Goal: Transaction & Acquisition: Download file/media

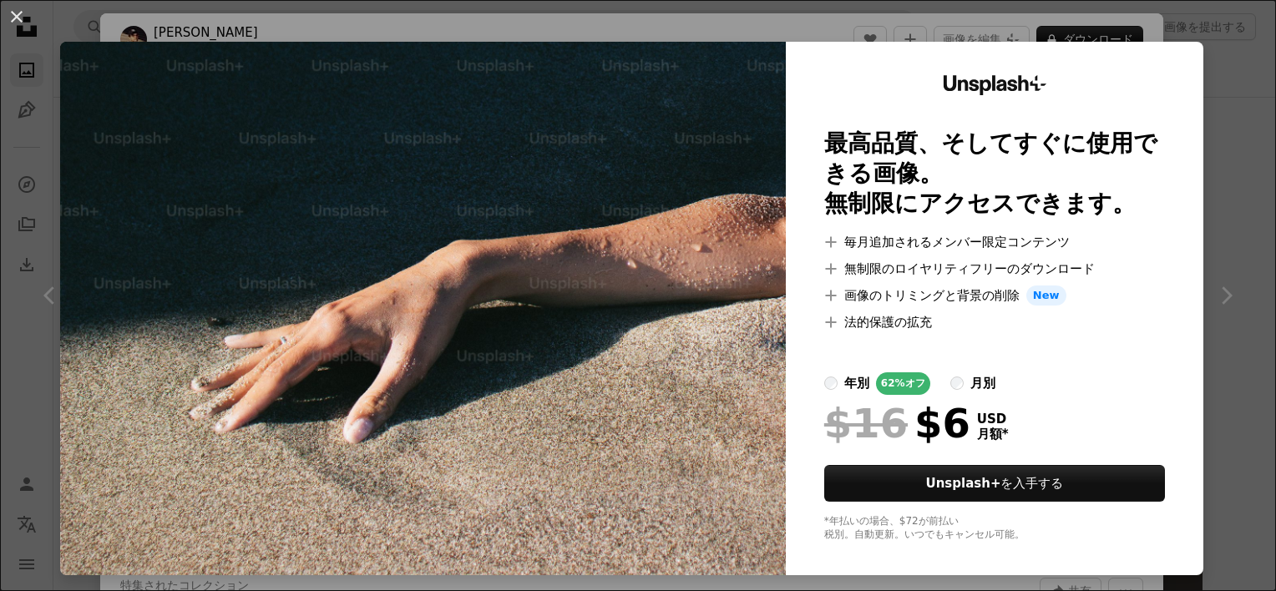
scroll to position [84, 0]
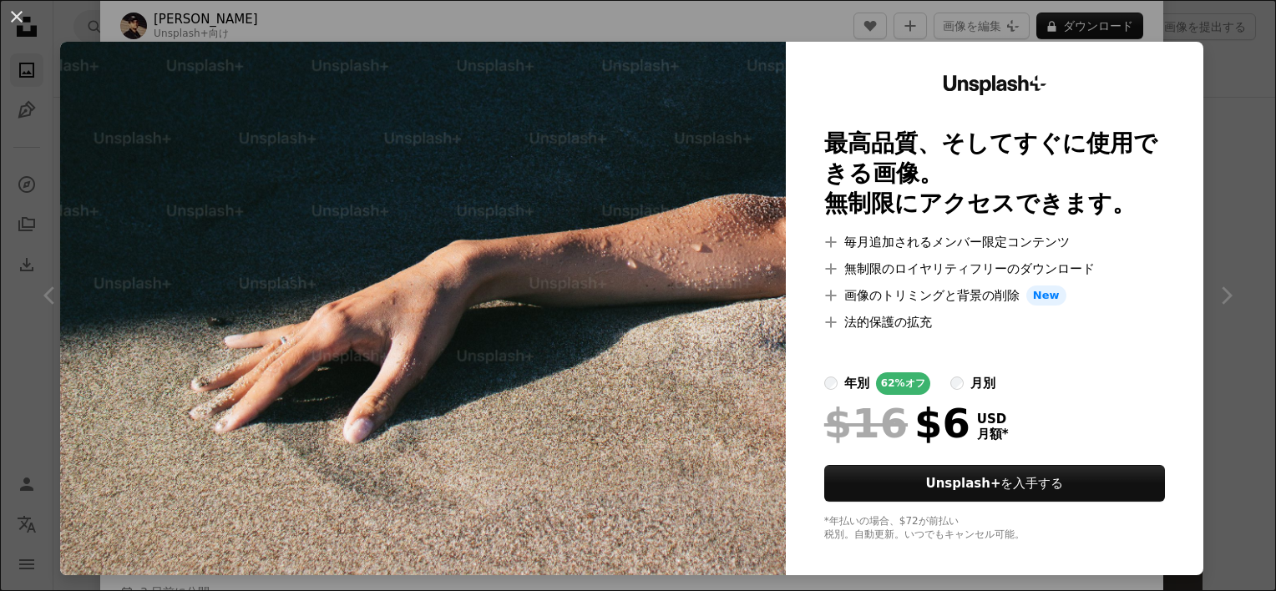
click at [667, 434] on img at bounding box center [423, 309] width 726 height 534
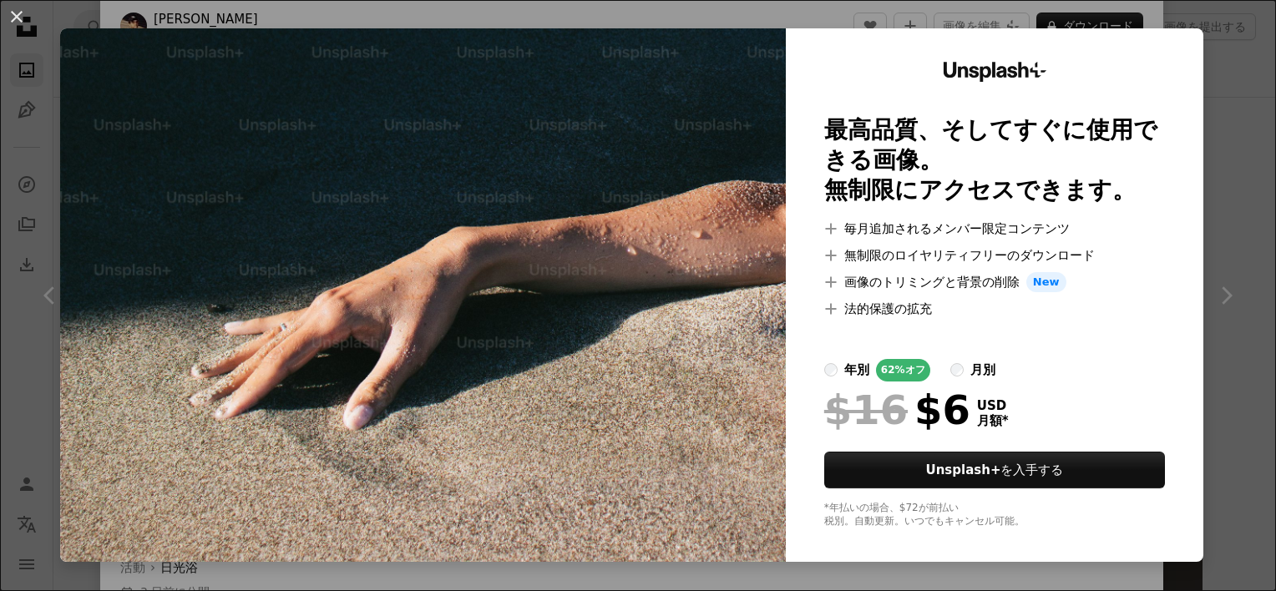
scroll to position [24, 0]
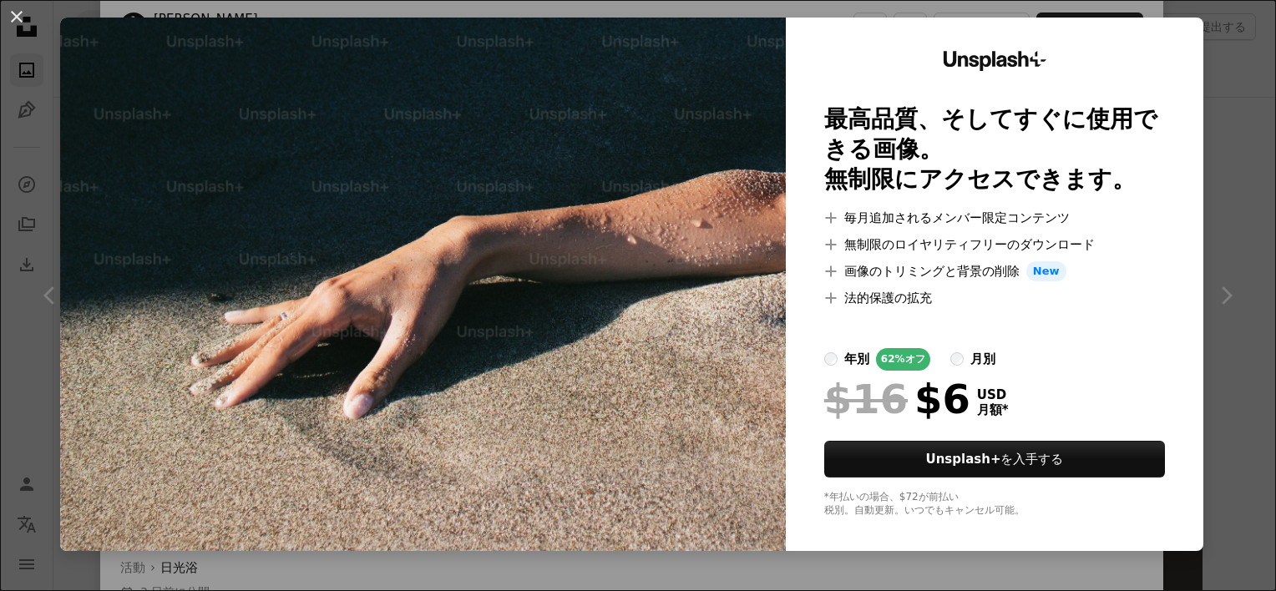
click at [660, 159] on img at bounding box center [423, 285] width 726 height 534
click at [678, 570] on div "An X shape Unsplash+ 最高品質、そしてすぐに使用できる画像。 無制限にアクセスできます。 A plus sign 毎月追加されるメンバー限…" at bounding box center [638, 295] width 1276 height 591
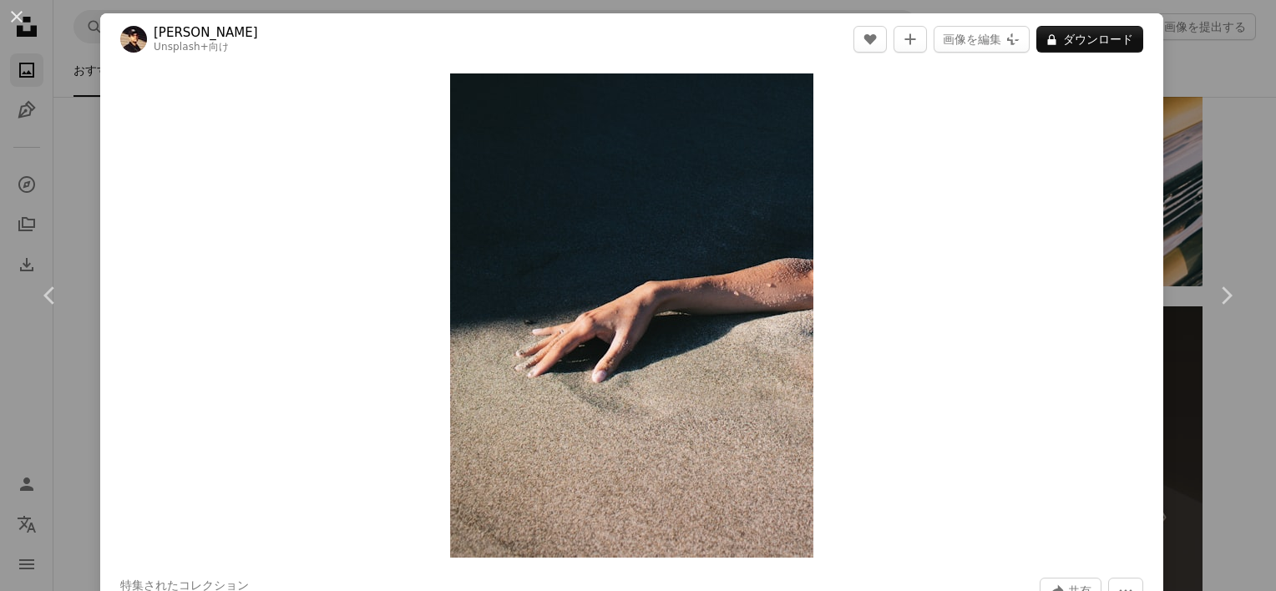
drag, startPoint x: 1242, startPoint y: 68, endPoint x: 1226, endPoint y: 86, distance: 24.3
click at [1242, 68] on div "An X shape Chevron left Chevron right [PERSON_NAME] Unsplash+ 向け A heart A plus…" at bounding box center [638, 295] width 1276 height 591
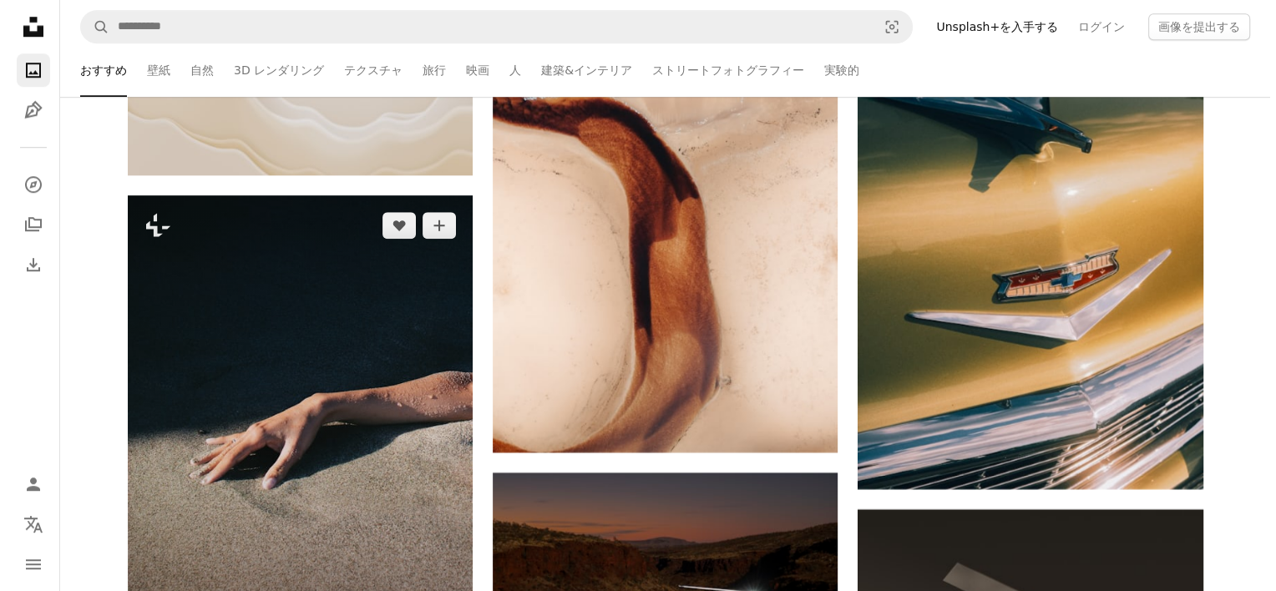
scroll to position [7781, 0]
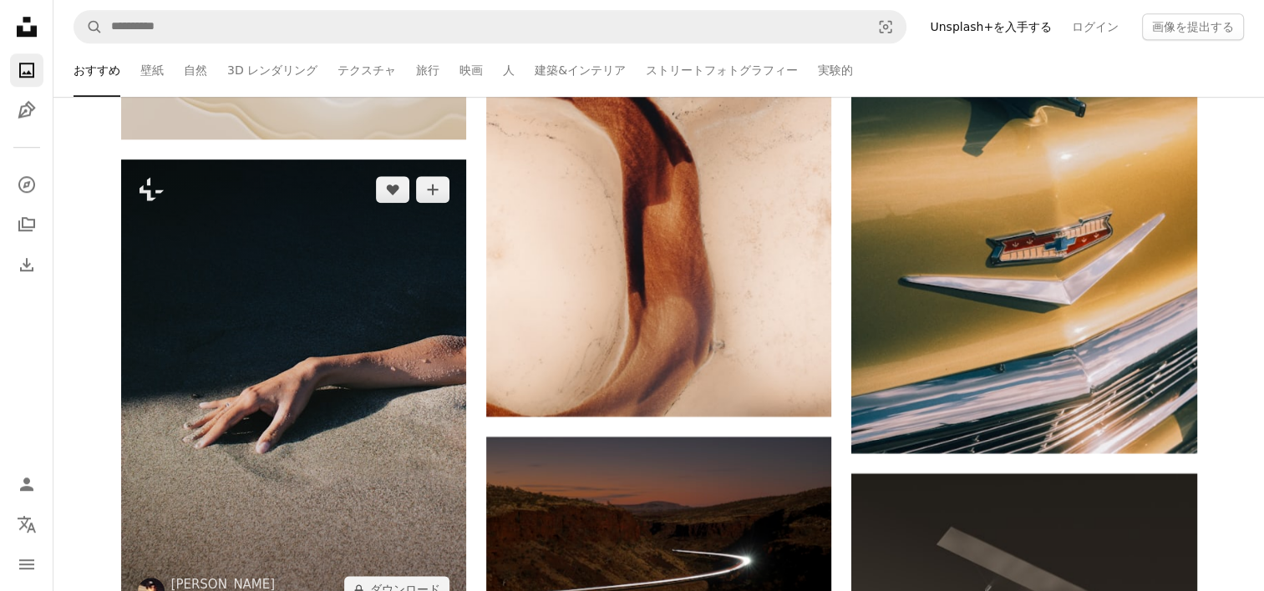
click at [364, 403] on img at bounding box center [293, 390] width 345 height 460
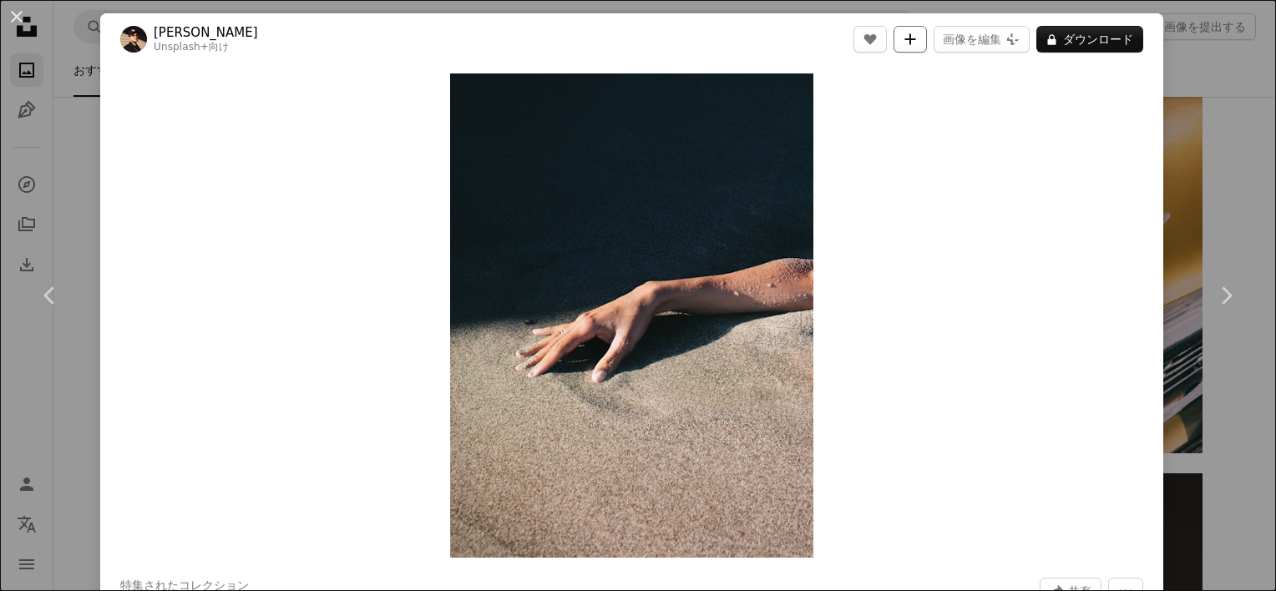
click at [927, 50] on button "A plus sign" at bounding box center [910, 39] width 33 height 27
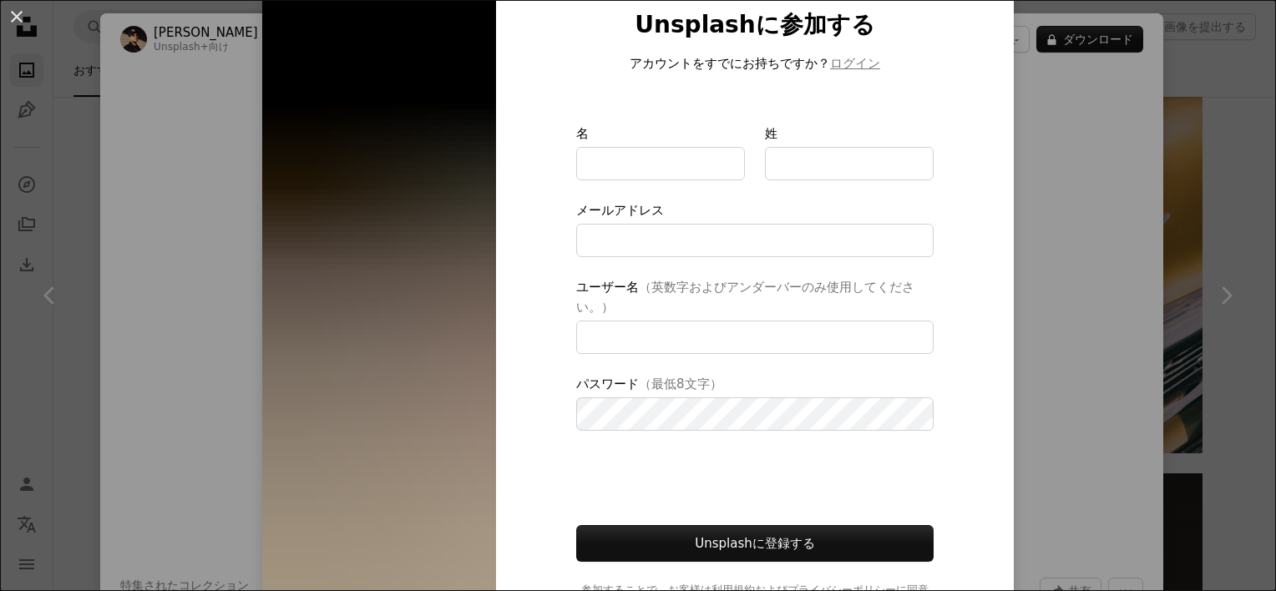
scroll to position [127, 0]
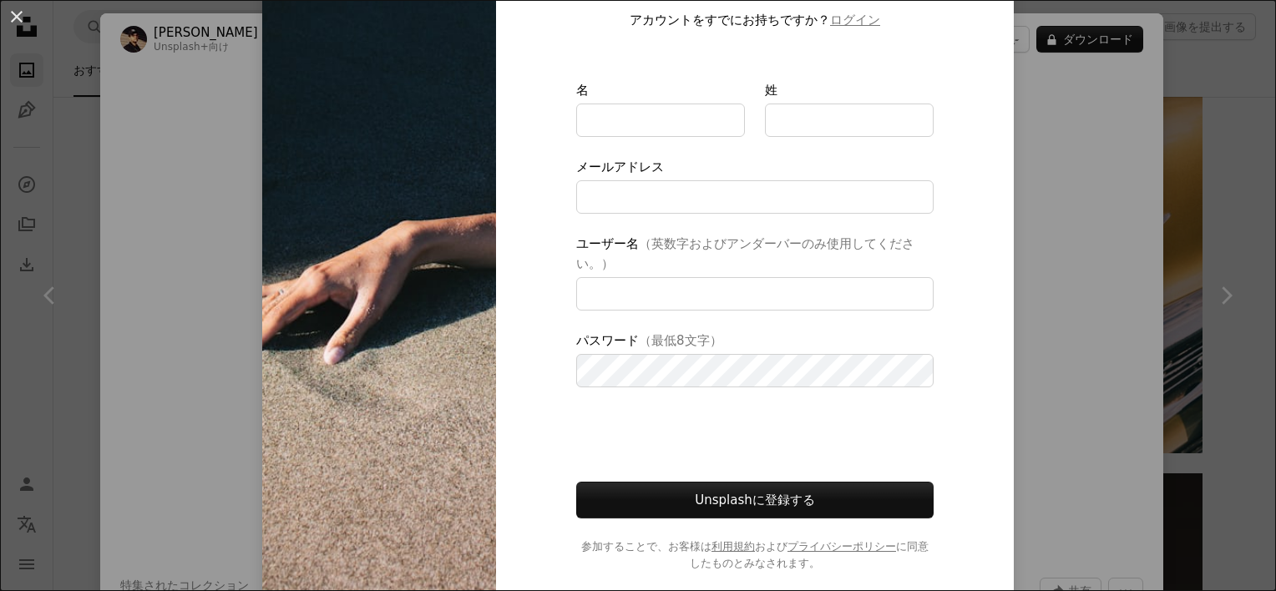
click at [1072, 170] on div "An X shape Unsplashに参加する アカウントをすでにお持ちですか？ ログイン 名 姓 メールアドレス ユーザー名 （英数字およびアンダーバーの…" at bounding box center [638, 295] width 1276 height 591
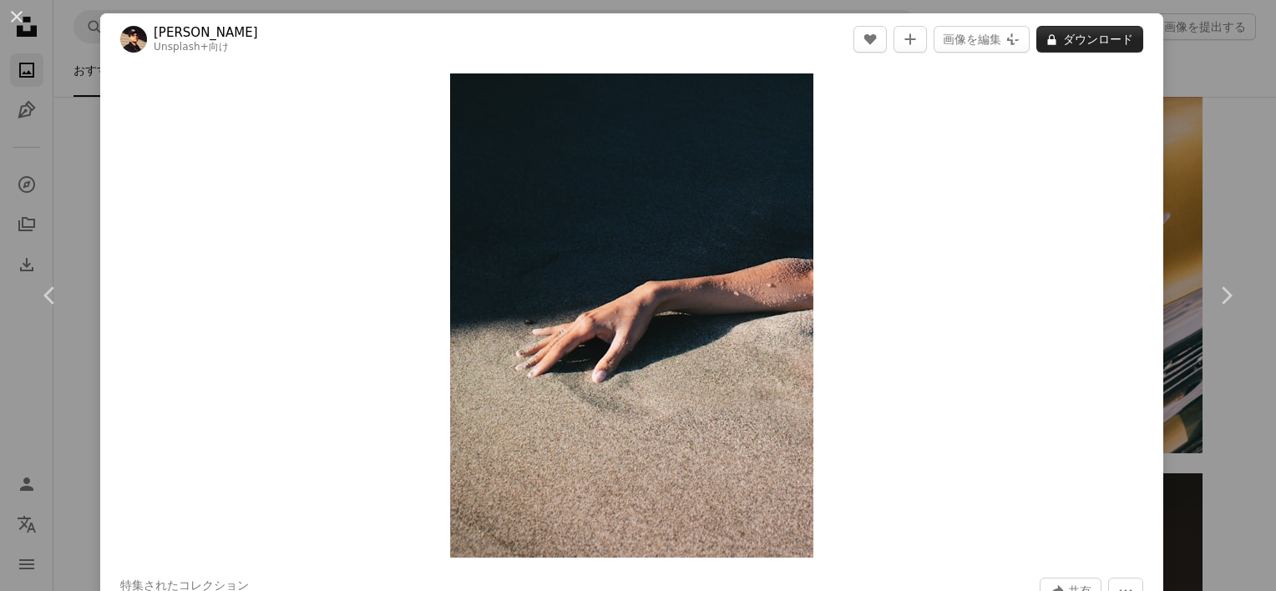
click at [1078, 45] on button "A lock ダウンロード" at bounding box center [1090, 39] width 107 height 27
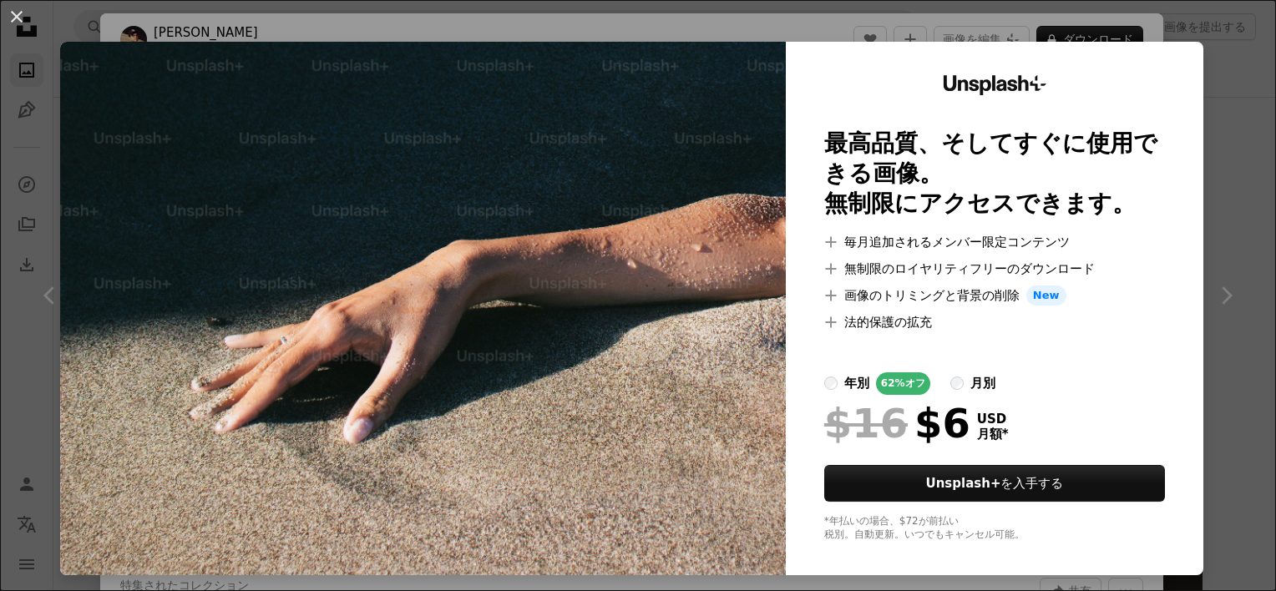
click at [592, 185] on img at bounding box center [423, 309] width 726 height 534
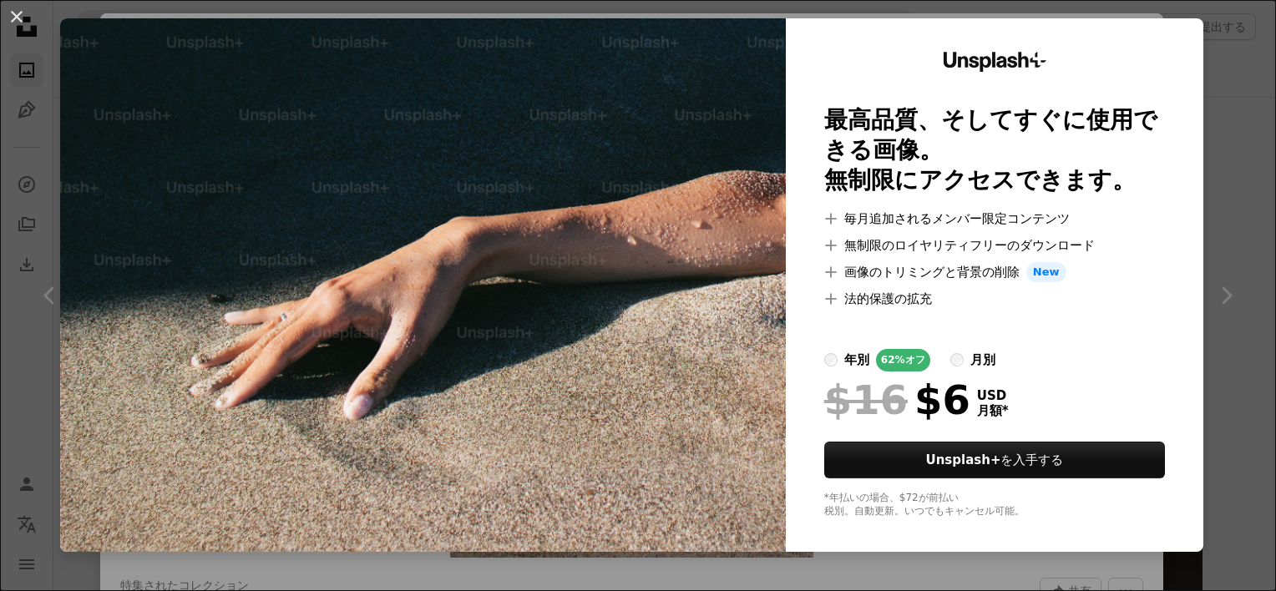
scroll to position [24, 0]
click at [679, 264] on img at bounding box center [423, 285] width 726 height 534
click at [1230, 68] on div "An X shape Unsplash+ 最高品質、そしてすぐに使用できる画像。 無制限にアクセスできます。 A plus sign 毎月追加されるメンバー限…" at bounding box center [638, 295] width 1276 height 591
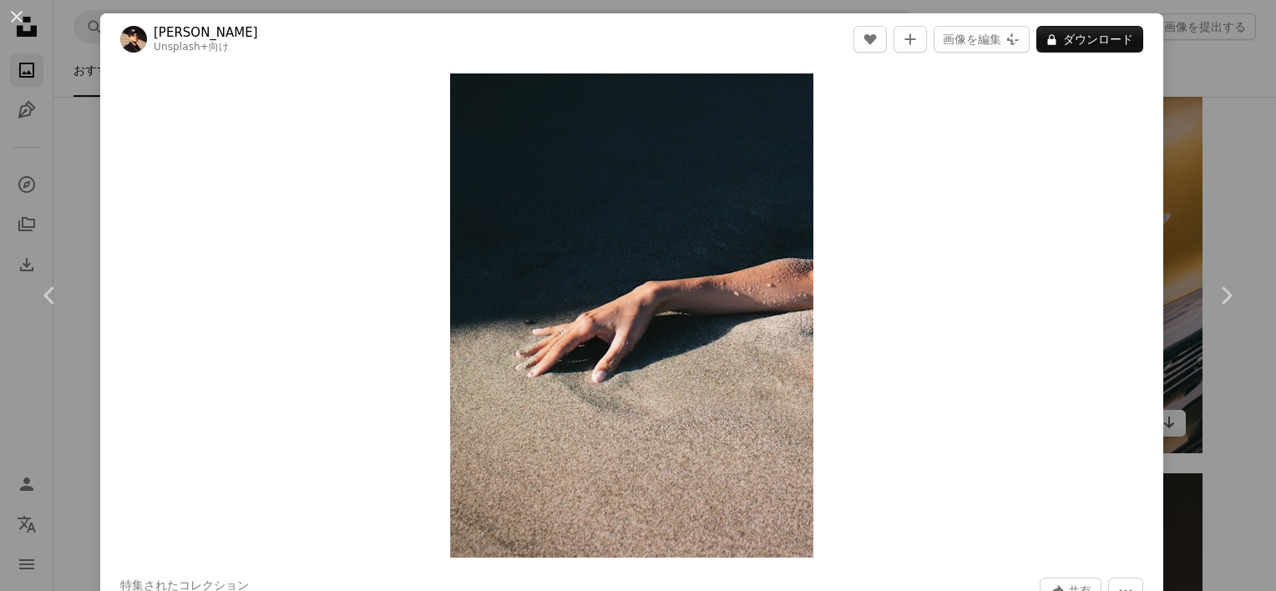
drag, startPoint x: 1195, startPoint y: 66, endPoint x: 1180, endPoint y: 109, distance: 45.2
click at [1195, 66] on div "An X shape Chevron left Chevron right [PERSON_NAME] Unsplash+ 向け A heart A plus…" at bounding box center [638, 295] width 1276 height 591
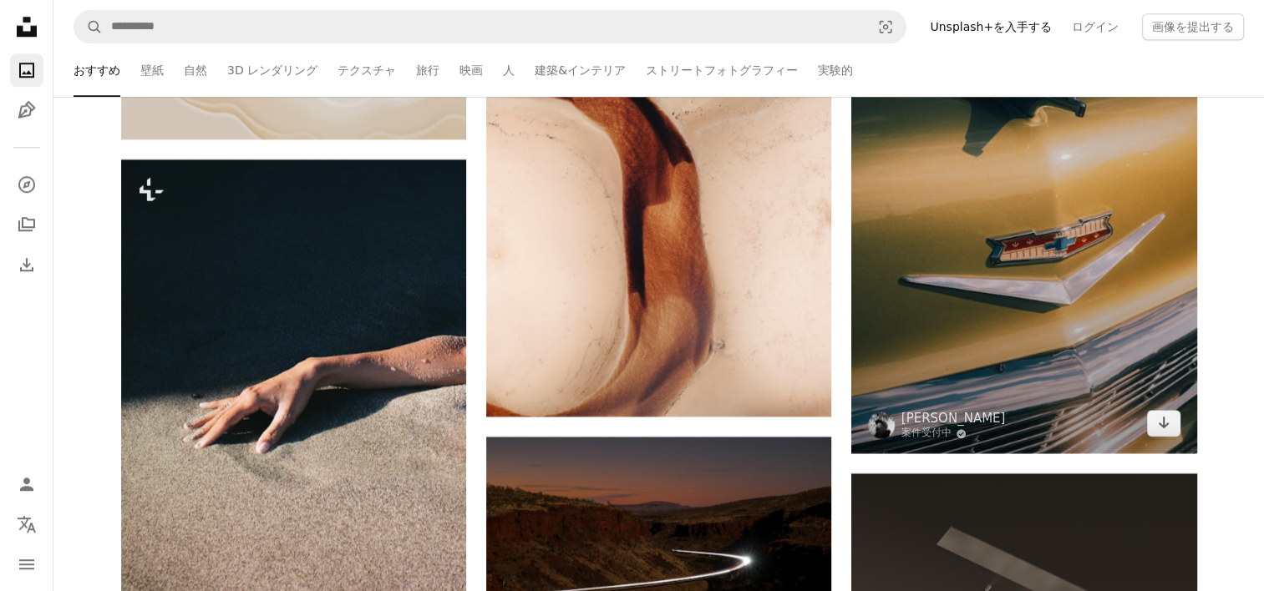
click at [1032, 281] on img at bounding box center [1023, 195] width 345 height 518
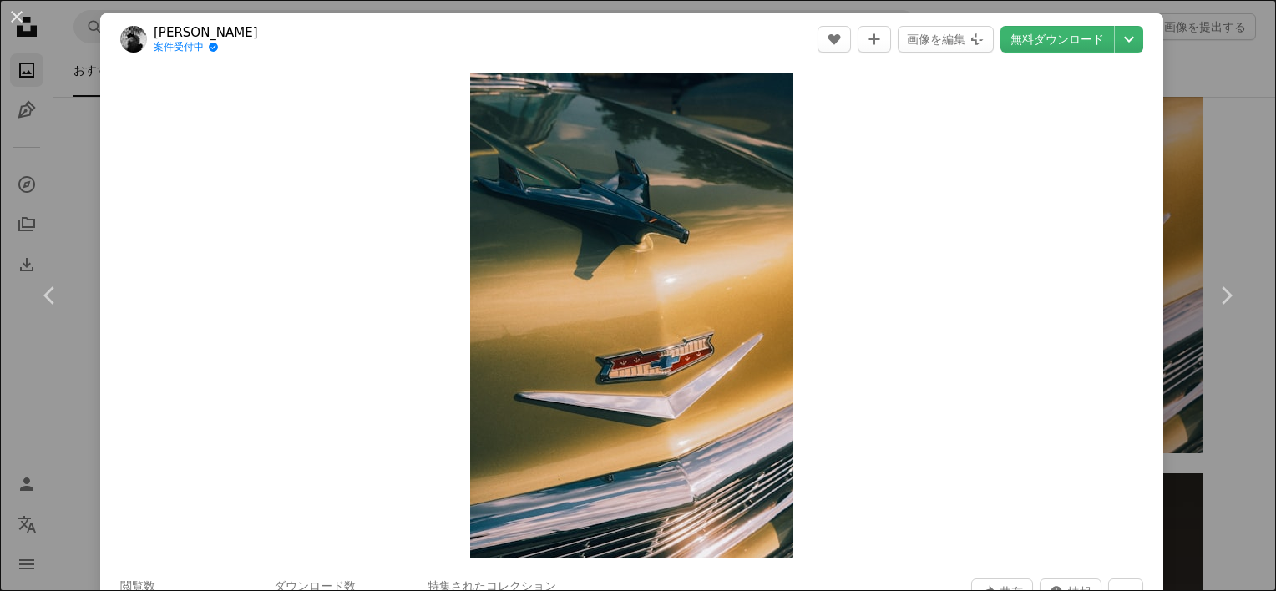
click at [1199, 70] on div "An X shape Chevron left Chevron right [PERSON_NAME] 案件受付中 A checkmark inside of…" at bounding box center [638, 295] width 1276 height 591
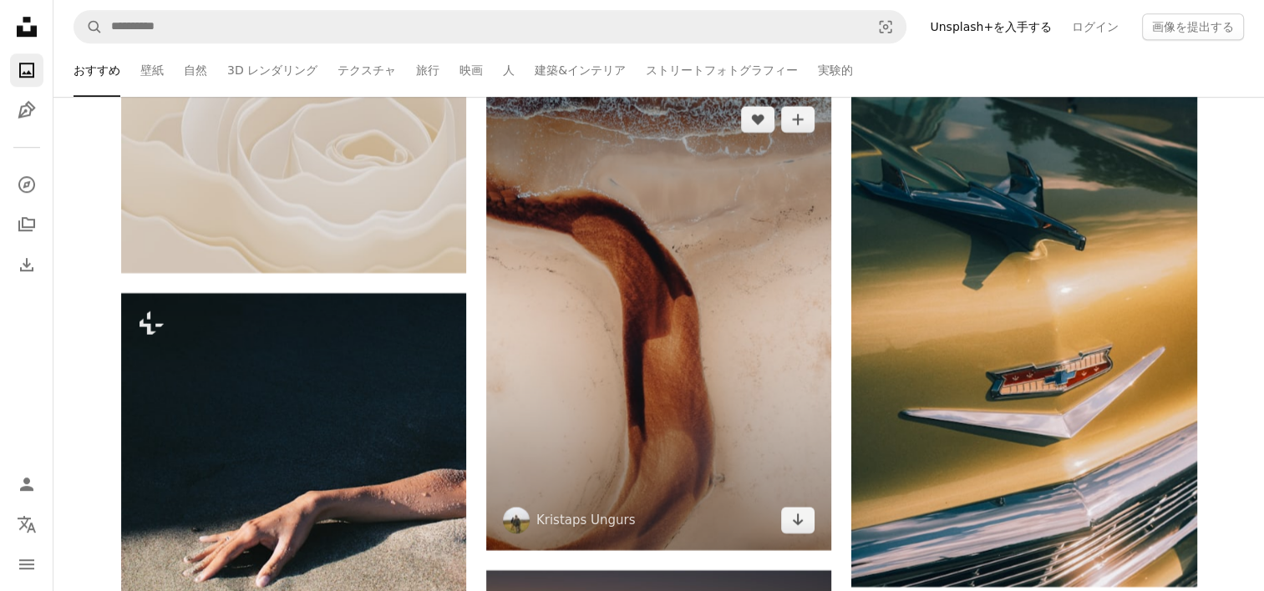
scroll to position [7531, 0]
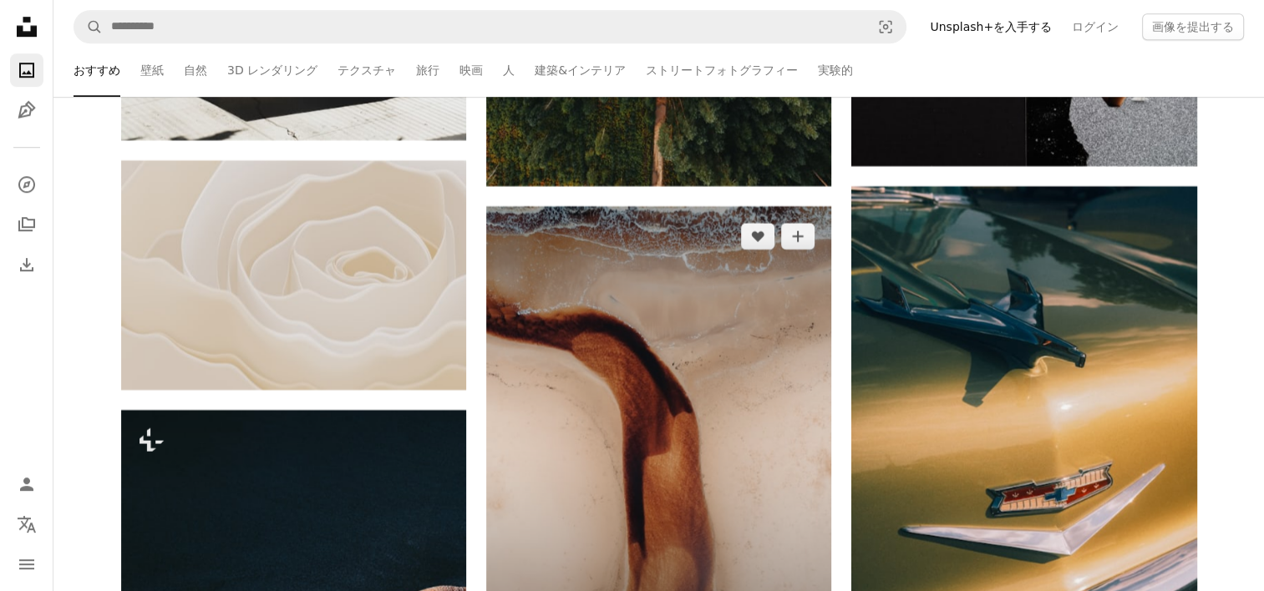
click at [619, 317] on img at bounding box center [658, 436] width 345 height 461
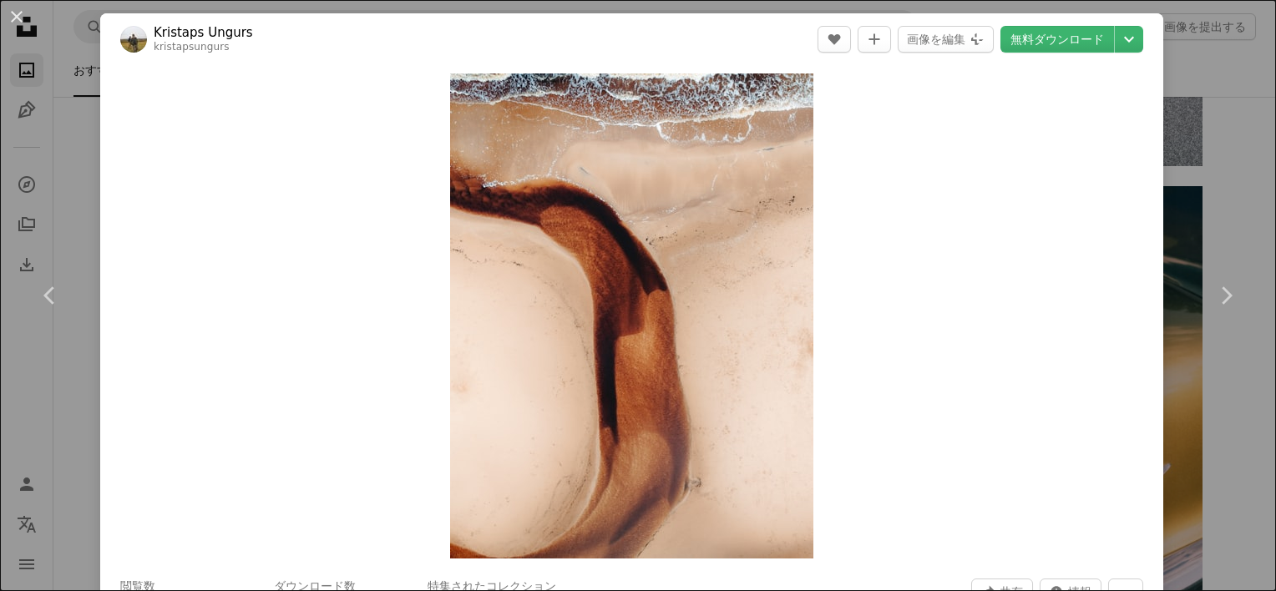
click at [1245, 145] on div "An X shape Chevron left Chevron right Kristaps Ungurs kristapsungurs A heart A …" at bounding box center [638, 295] width 1276 height 591
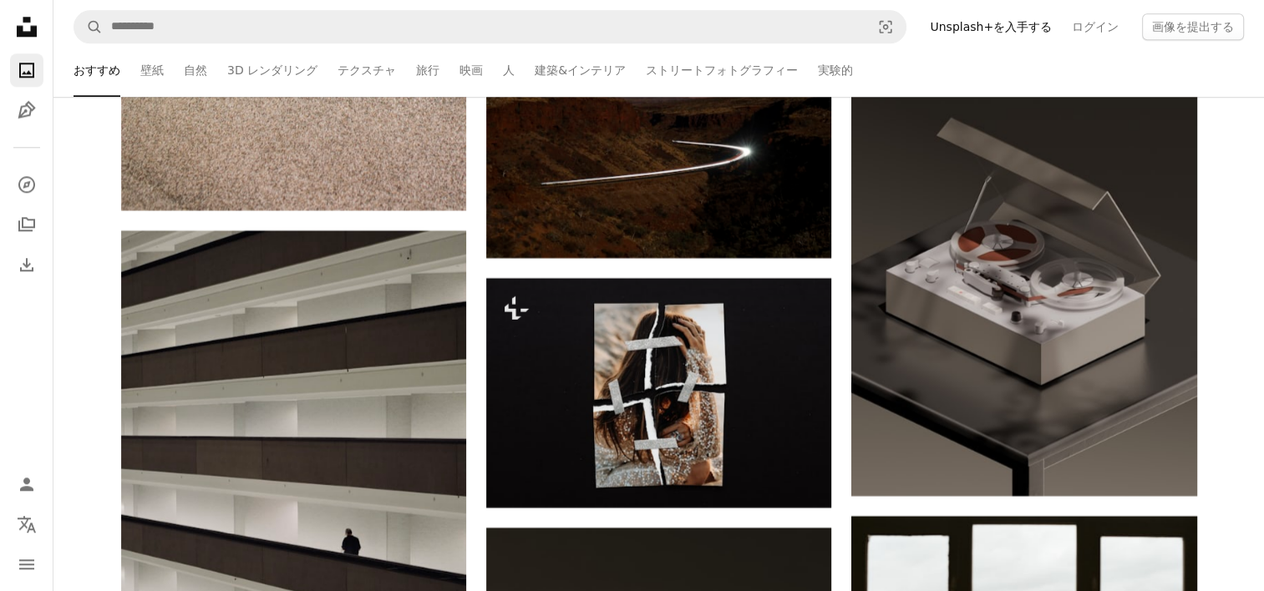
scroll to position [8199, 0]
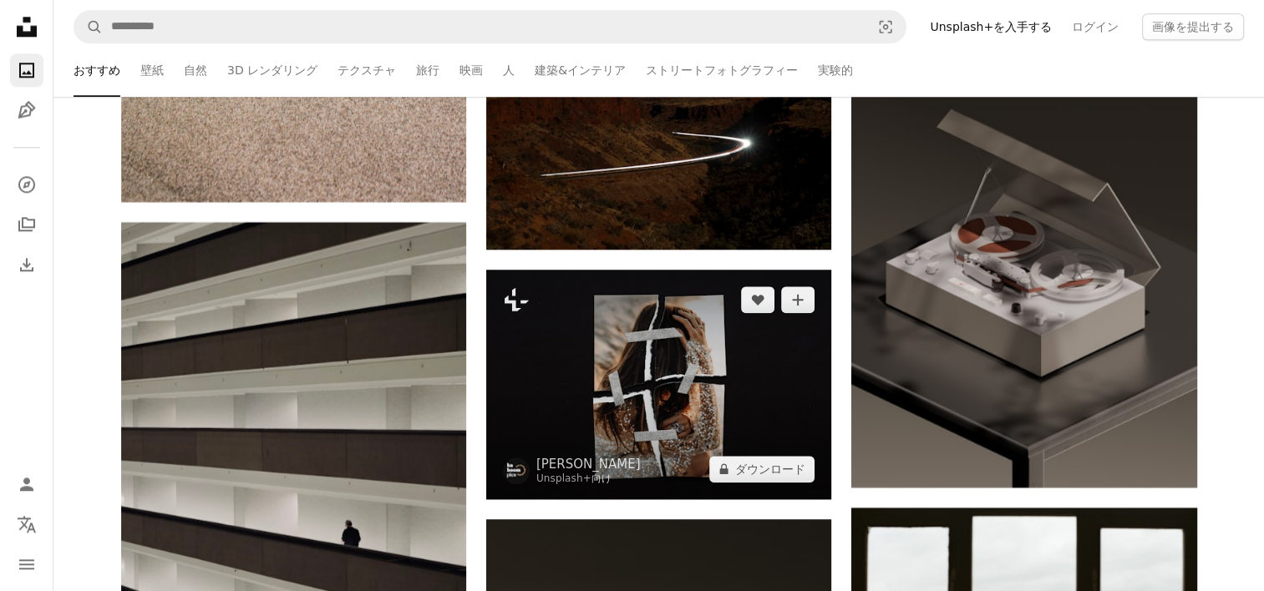
click at [775, 396] on img at bounding box center [658, 385] width 345 height 230
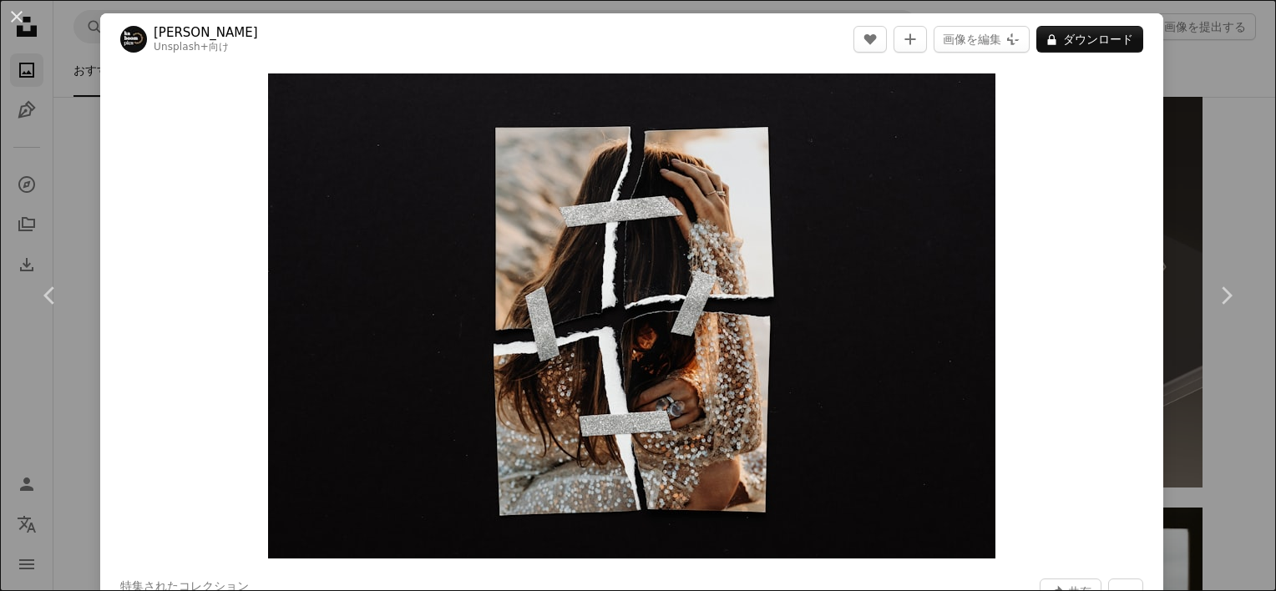
click at [1213, 204] on div "An X shape Chevron left Chevron right [PERSON_NAME] Unsplash+ 向け A heart A plus…" at bounding box center [638, 295] width 1276 height 591
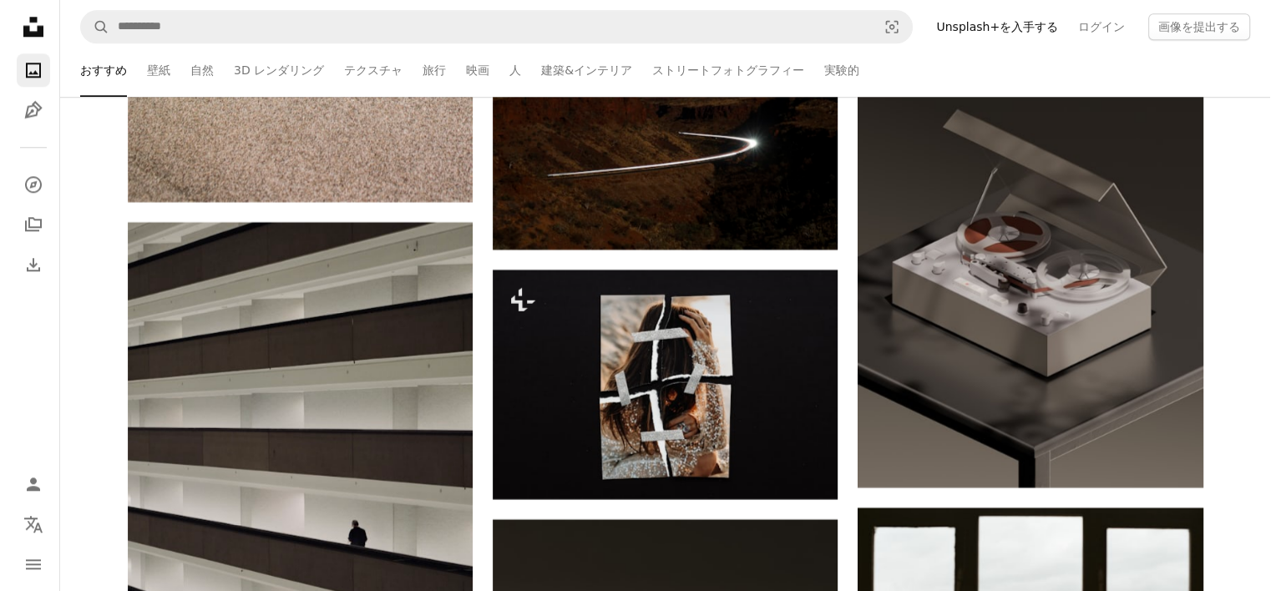
scroll to position [7781, 0]
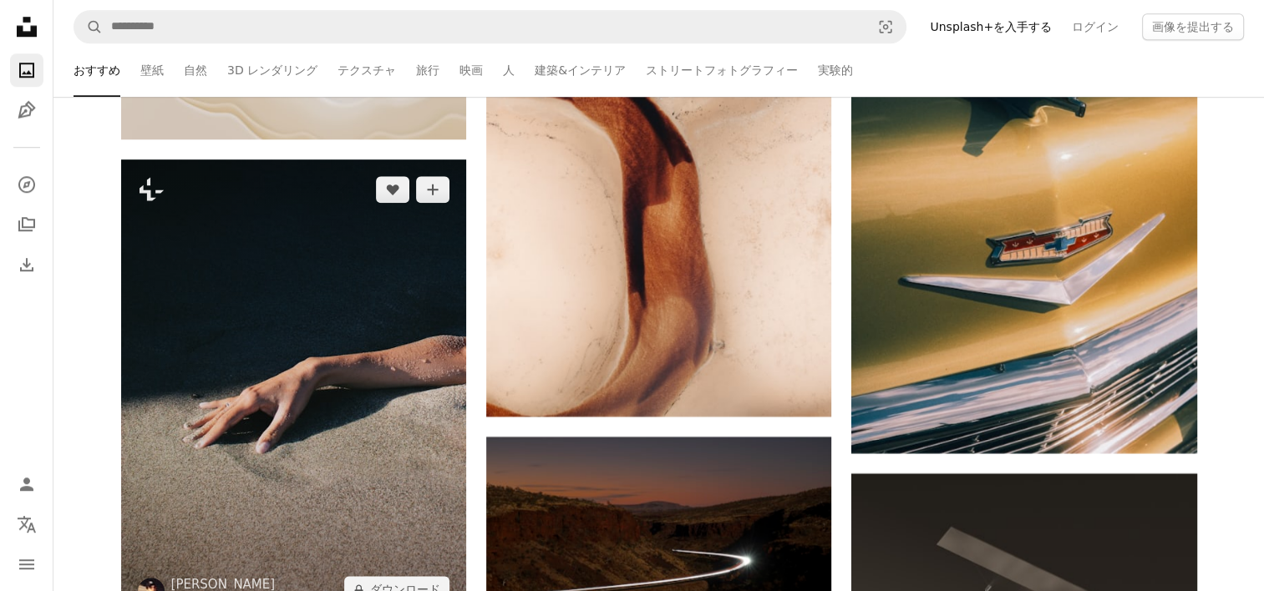
click at [254, 337] on img at bounding box center [293, 390] width 345 height 460
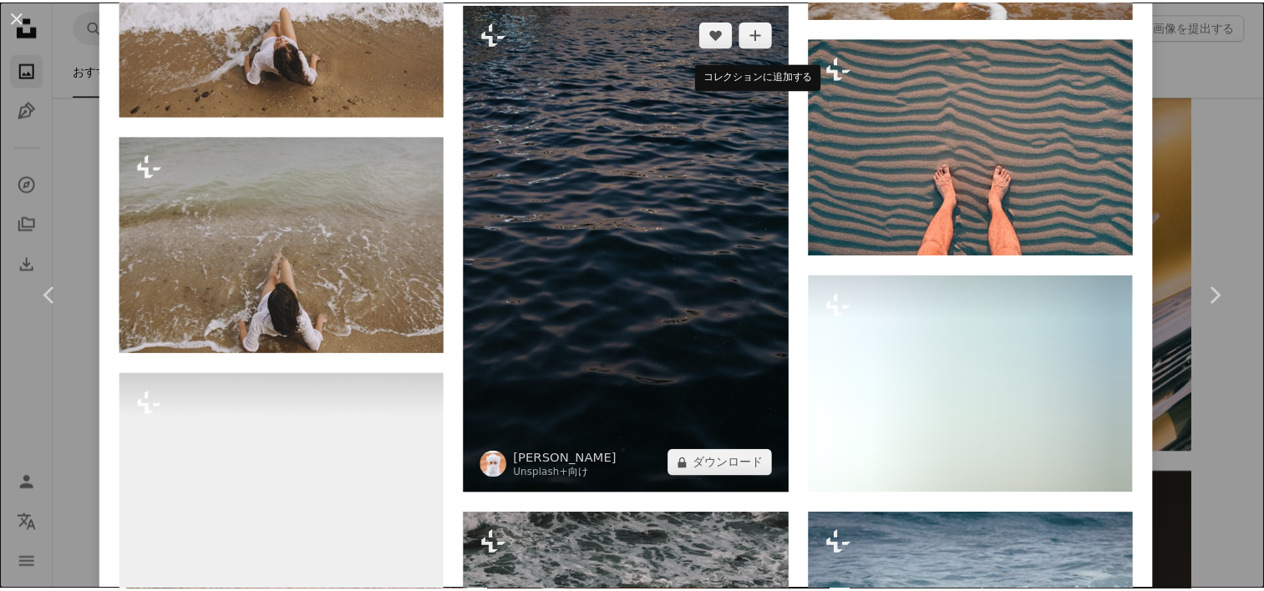
scroll to position [7434, 0]
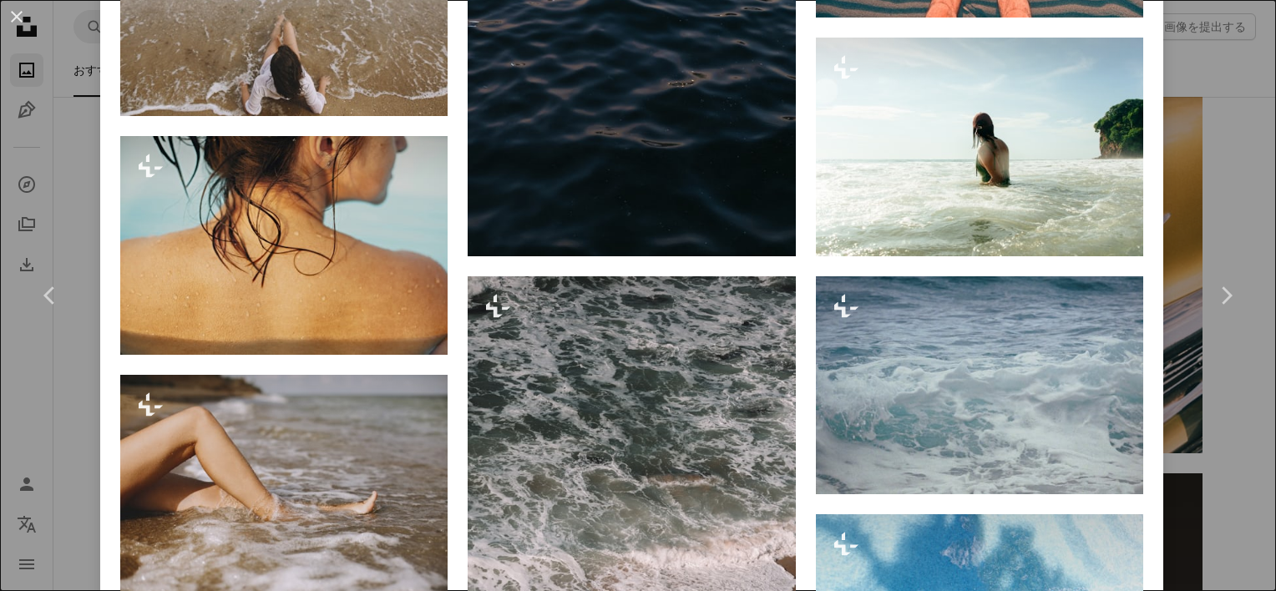
click at [1220, 147] on div "An X shape Chevron left Chevron right [PERSON_NAME] Unsplash+ 向け A heart A plus…" at bounding box center [638, 295] width 1276 height 591
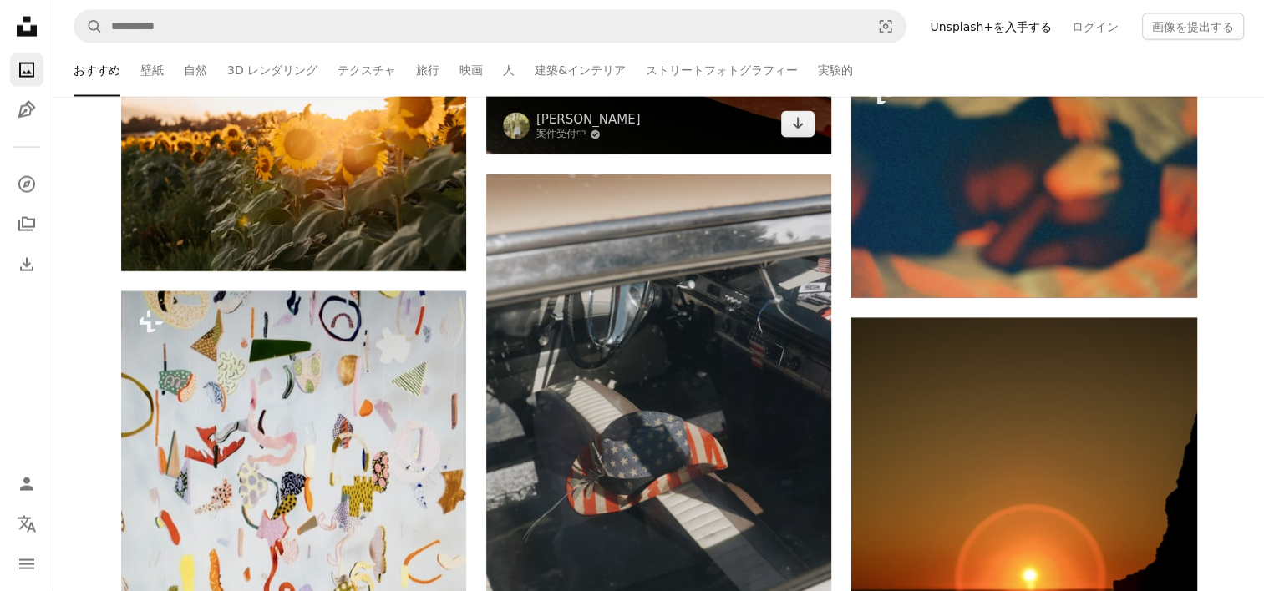
scroll to position [29081, 0]
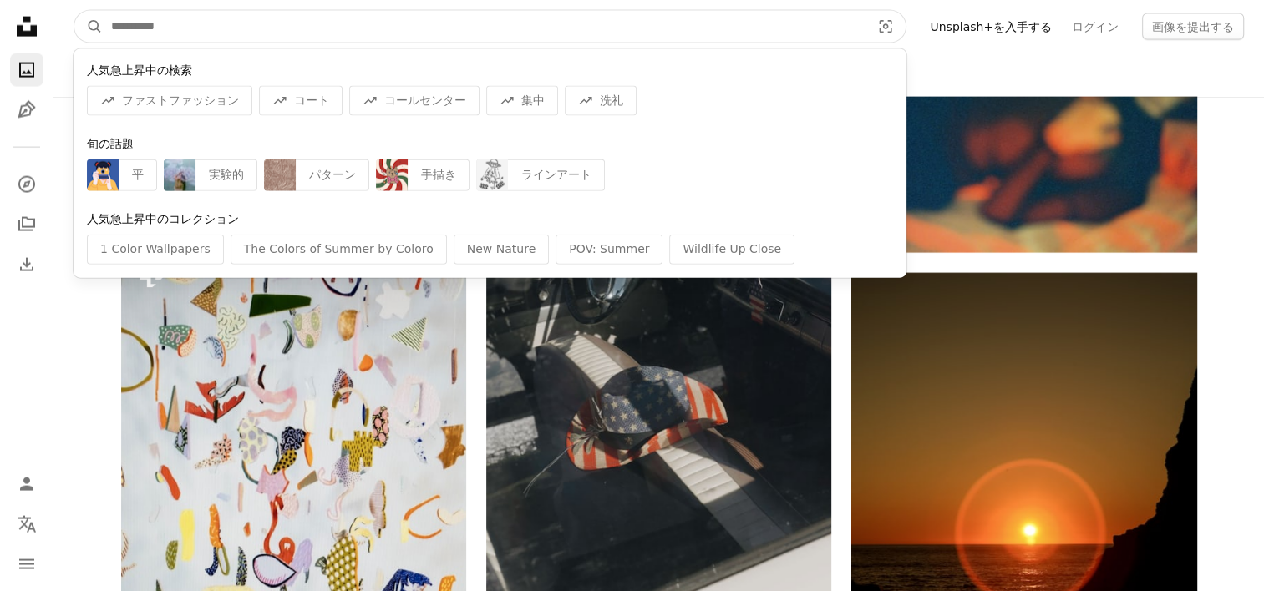
click at [266, 28] on input "サイト内でビジュアルを探す" at bounding box center [484, 27] width 763 height 32
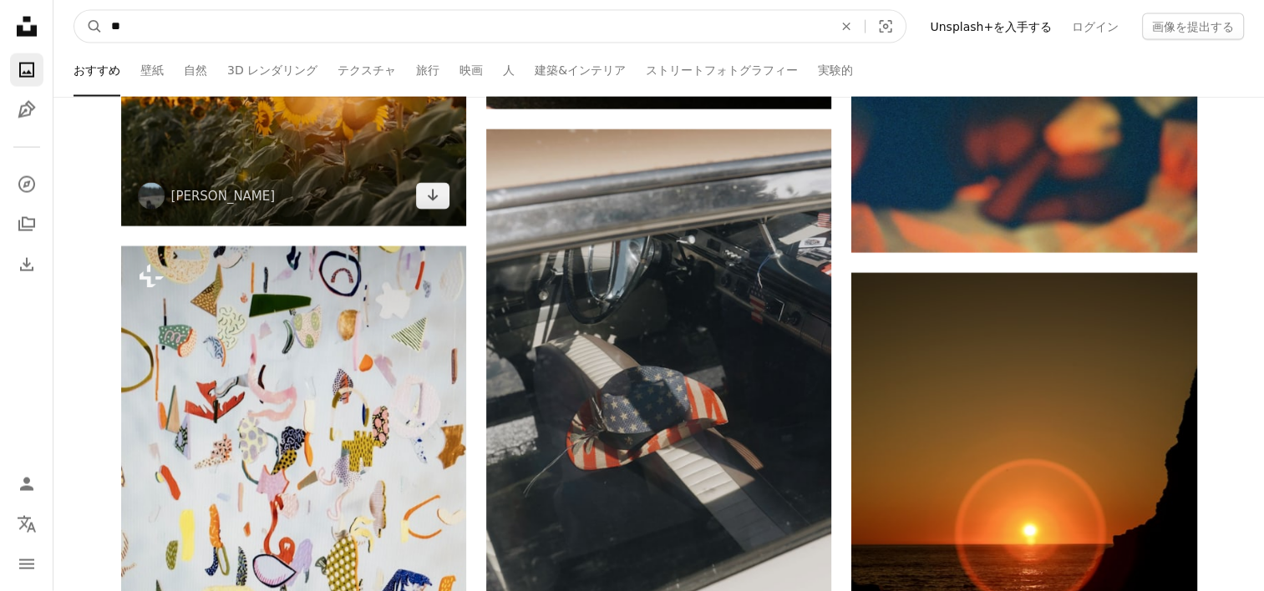
type input "**"
click at [74, 11] on button "A magnifying glass" at bounding box center [88, 27] width 28 height 32
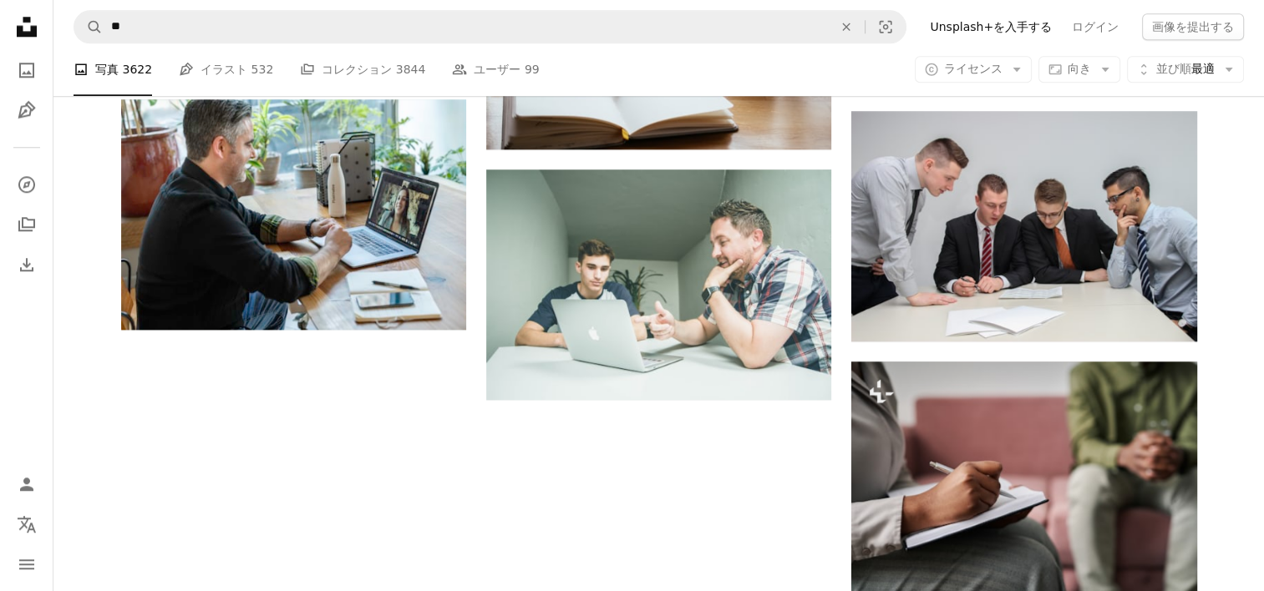
scroll to position [1804, 0]
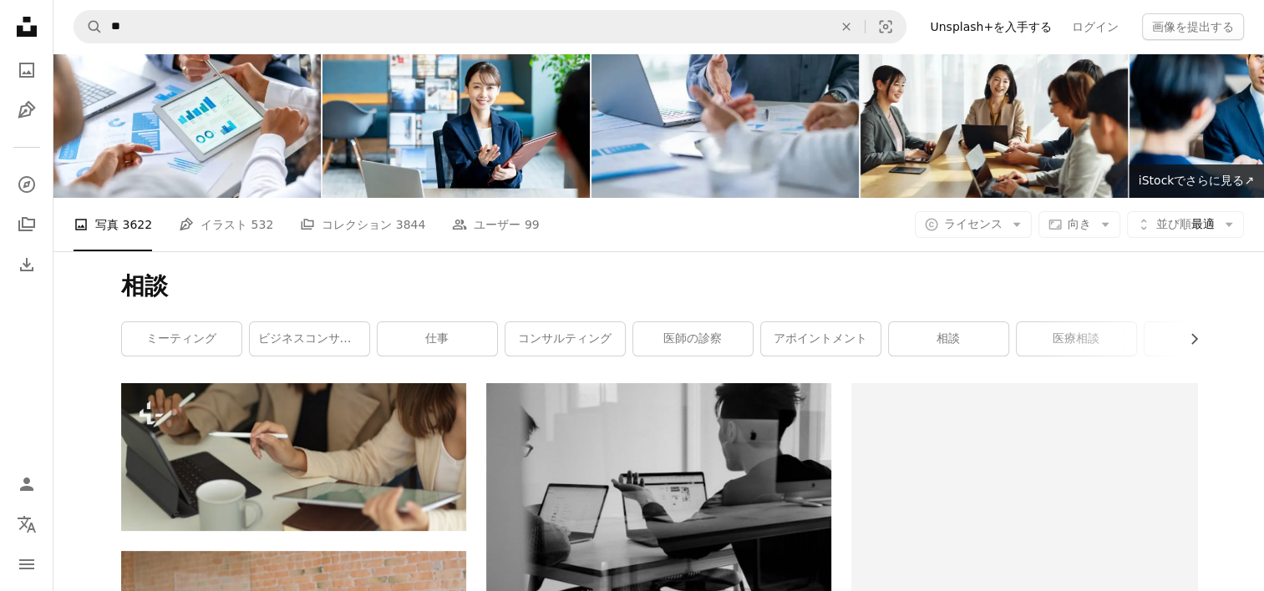
scroll to position [0, 0]
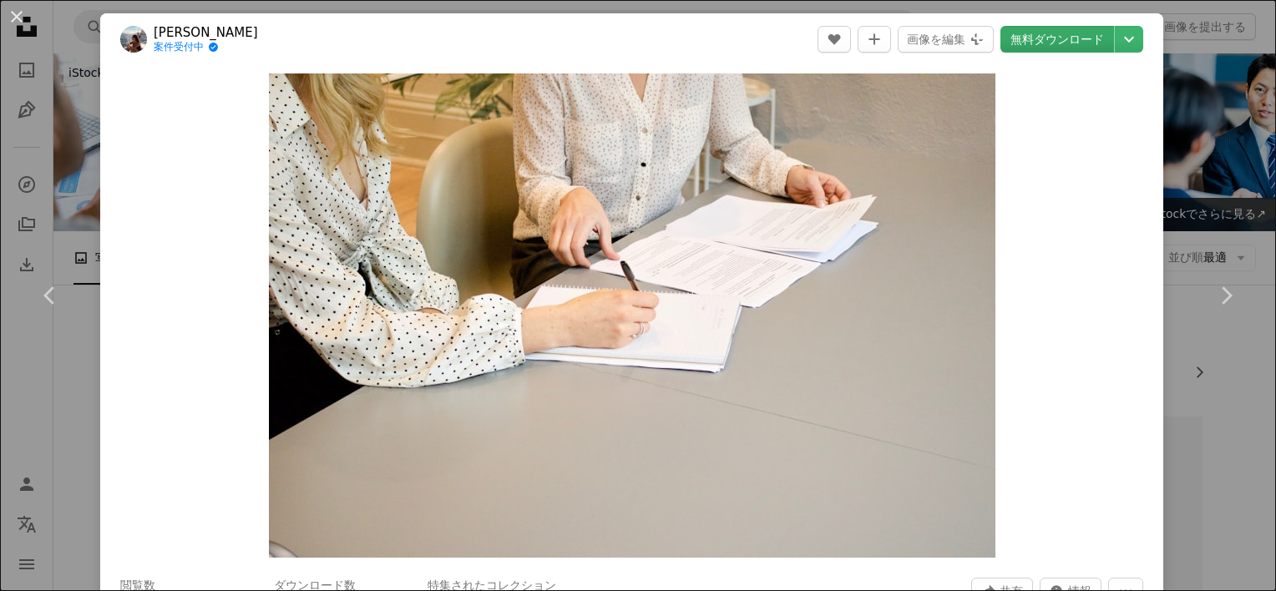
click at [1051, 43] on link "無料ダウンロード" at bounding box center [1058, 39] width 114 height 27
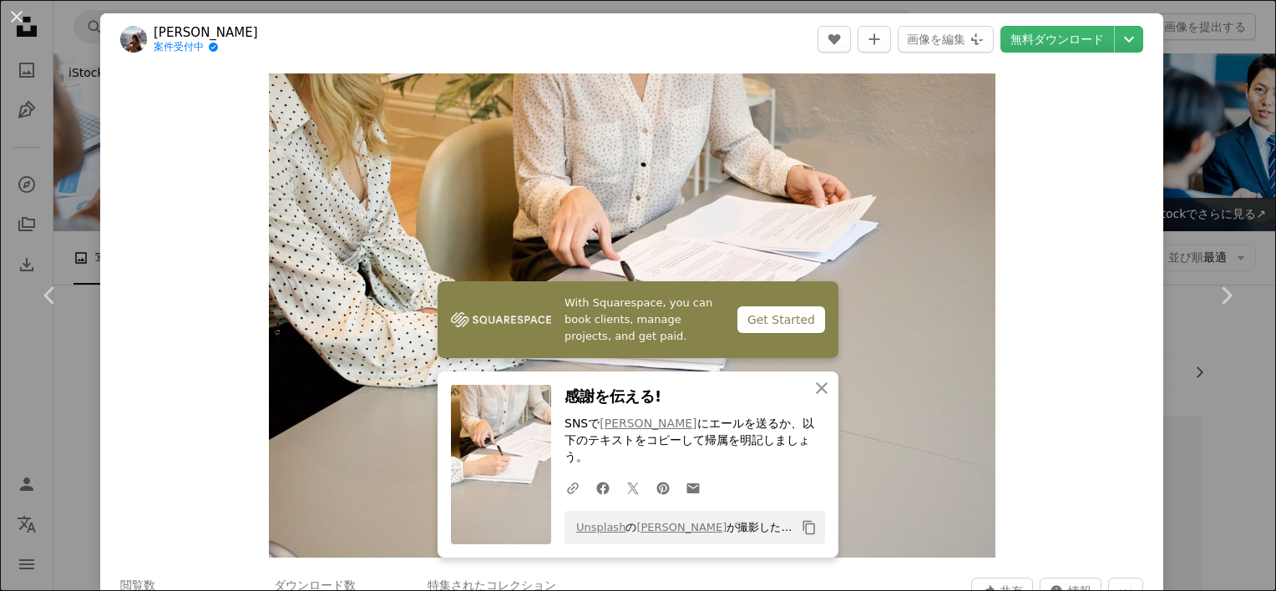
click at [1099, 256] on div "Zoom in" at bounding box center [631, 315] width 1063 height 501
click at [1199, 143] on div "An X shape Chevron left Chevron right With Squarespace, you can book clients, m…" at bounding box center [638, 295] width 1276 height 591
